Goal: Find specific page/section: Find specific page/section

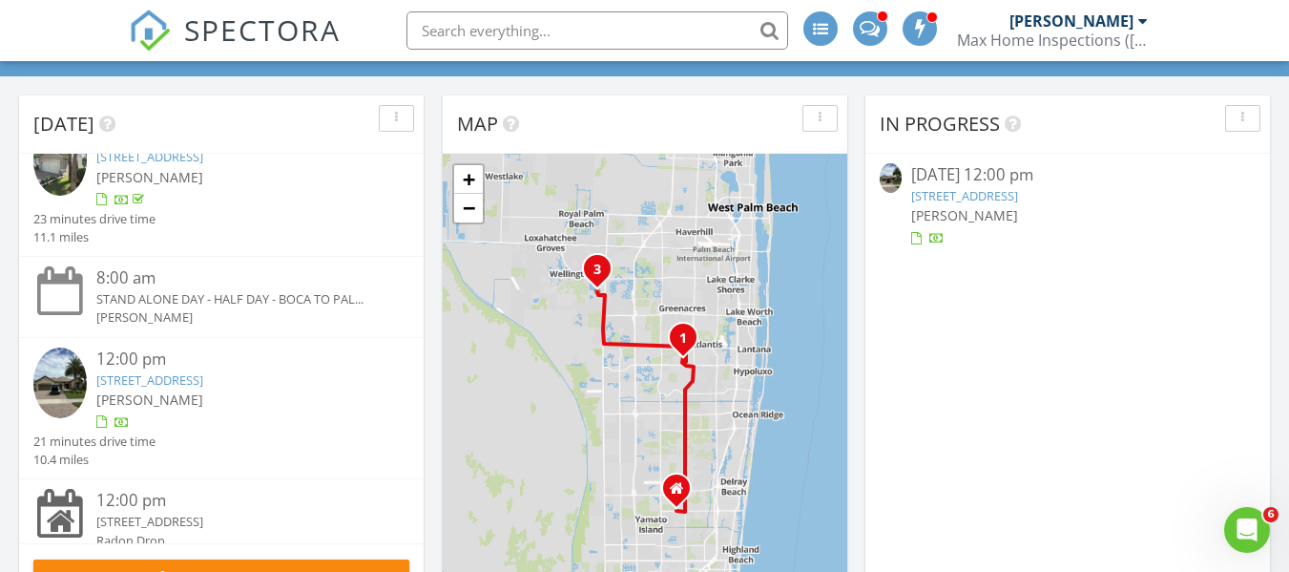
scroll to position [178, 0]
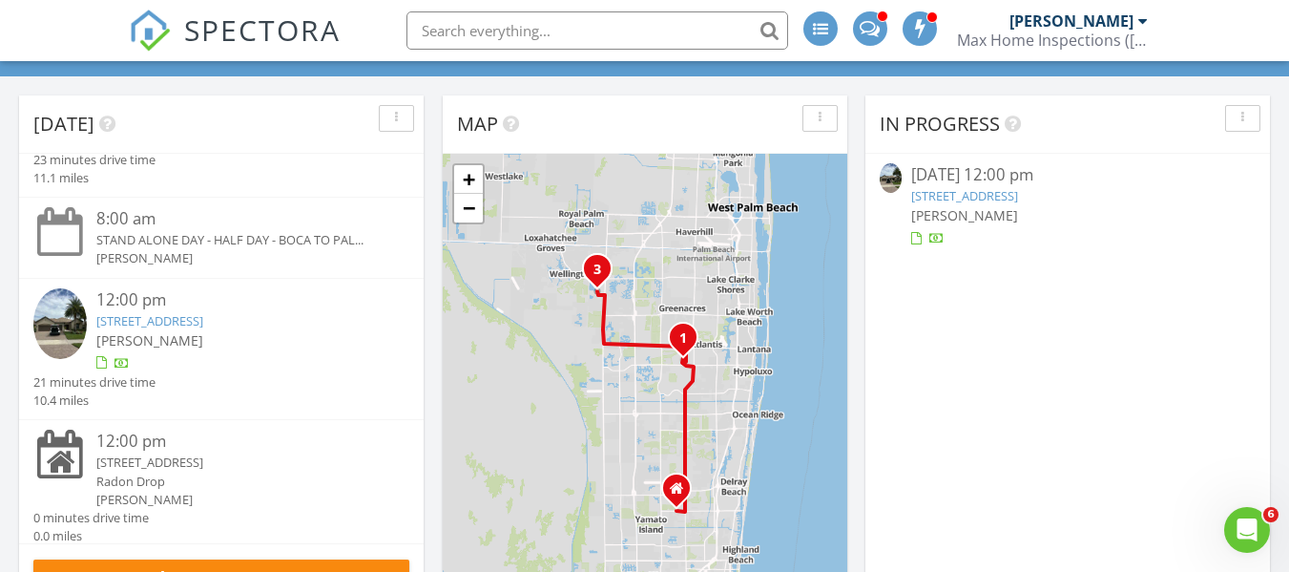
click at [203, 329] on link "10557 Pisa Rd, Wellington, FL 33414" at bounding box center [149, 320] width 107 height 17
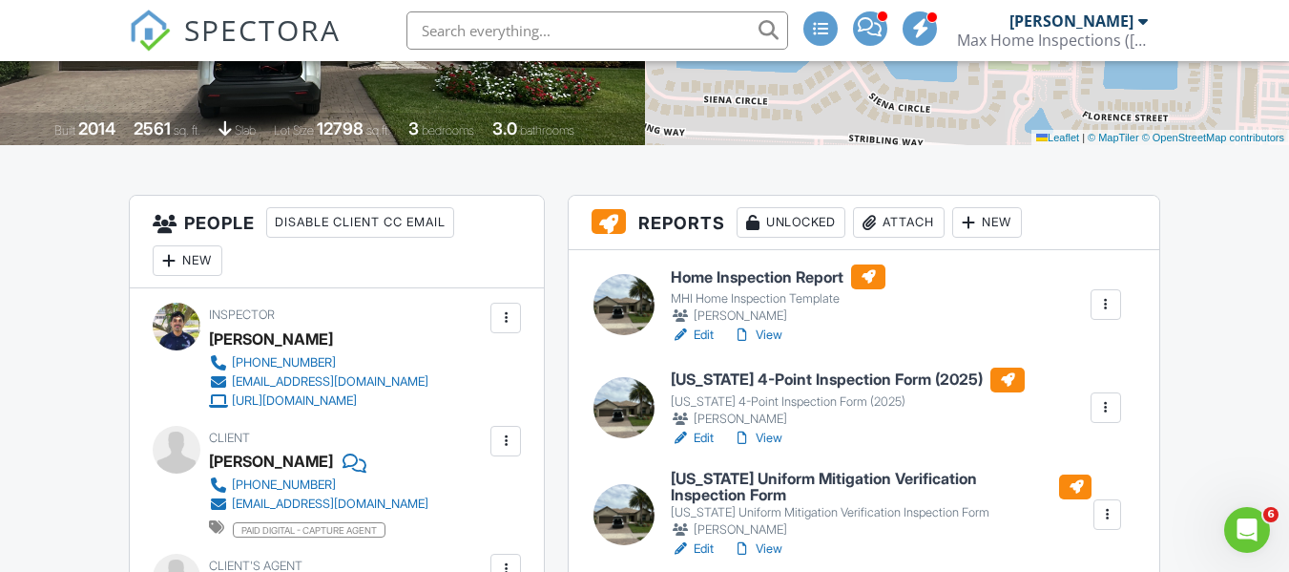
scroll to position [364, 0]
click at [620, 295] on div at bounding box center [624, 305] width 61 height 61
